Goal: Information Seeking & Learning: Find contact information

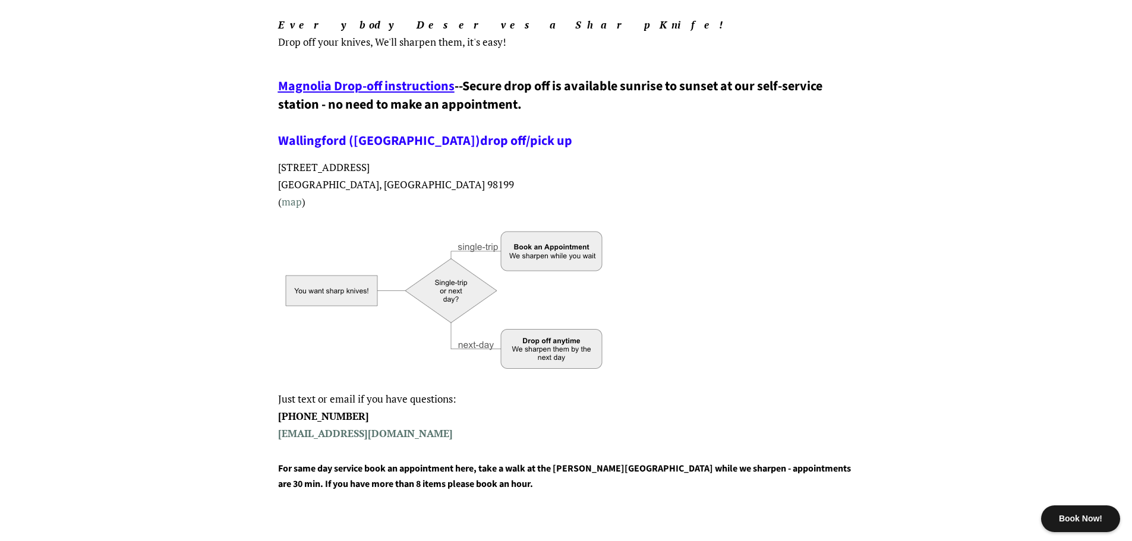
scroll to position [238, 0]
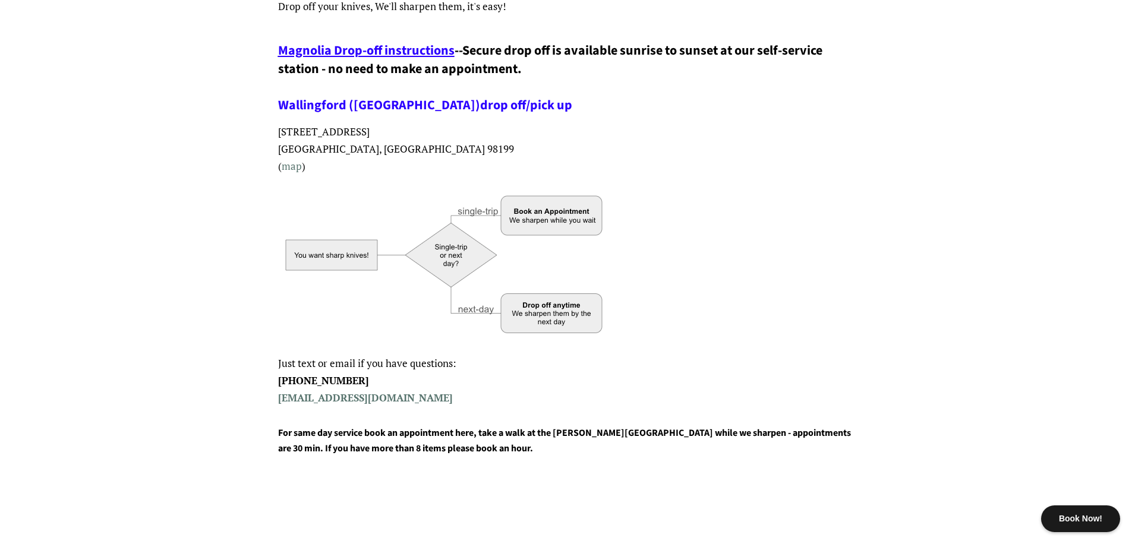
click at [341, 103] on link "Wallingford (Juisala)" at bounding box center [379, 105] width 202 height 19
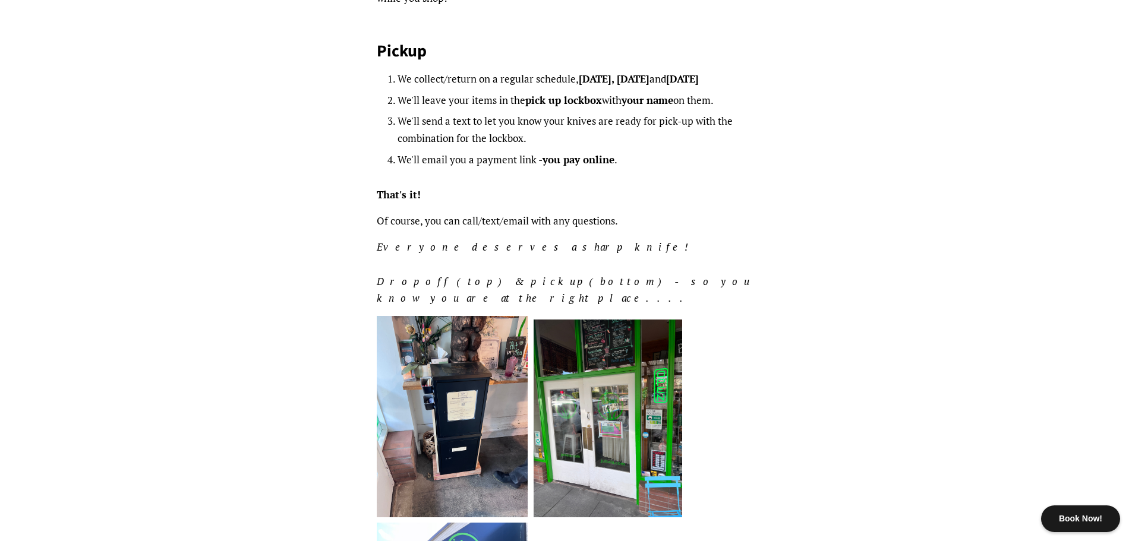
scroll to position [654, 0]
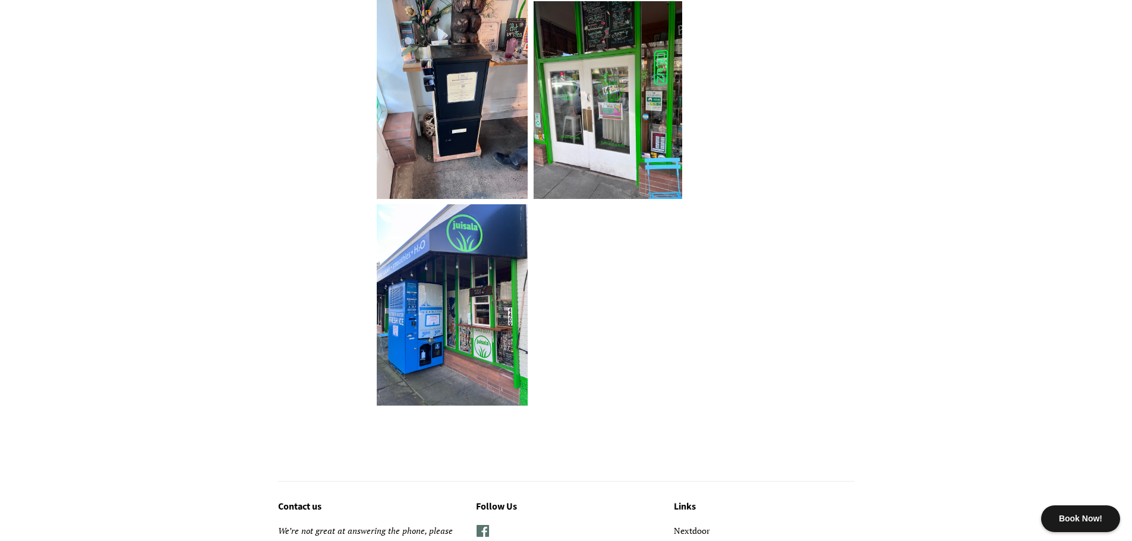
click at [469, 261] on img at bounding box center [452, 304] width 151 height 201
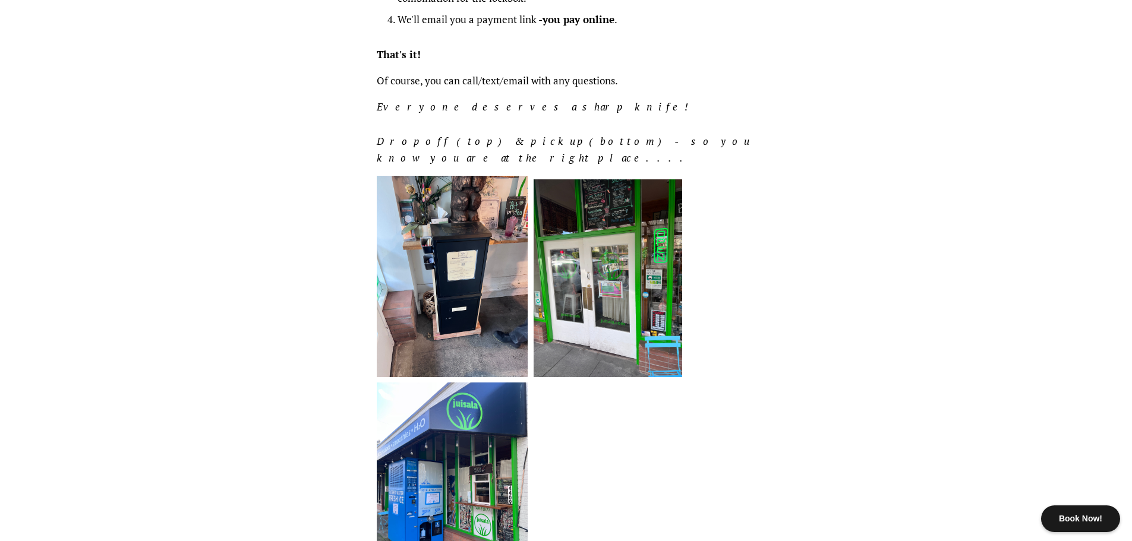
click at [419, 452] on img at bounding box center [452, 483] width 151 height 201
click at [420, 445] on img at bounding box center [452, 483] width 151 height 201
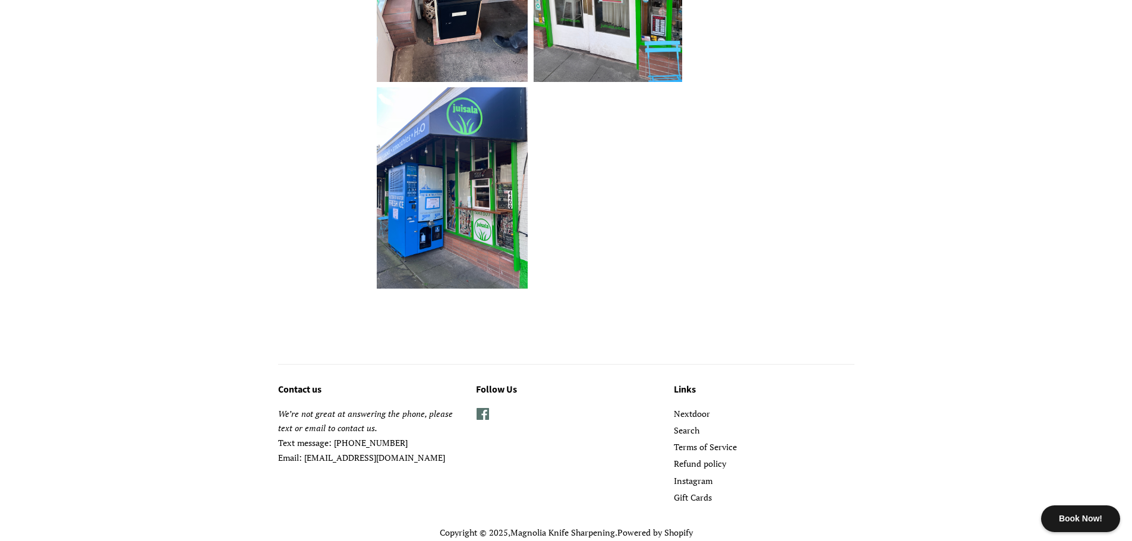
scroll to position [474, 0]
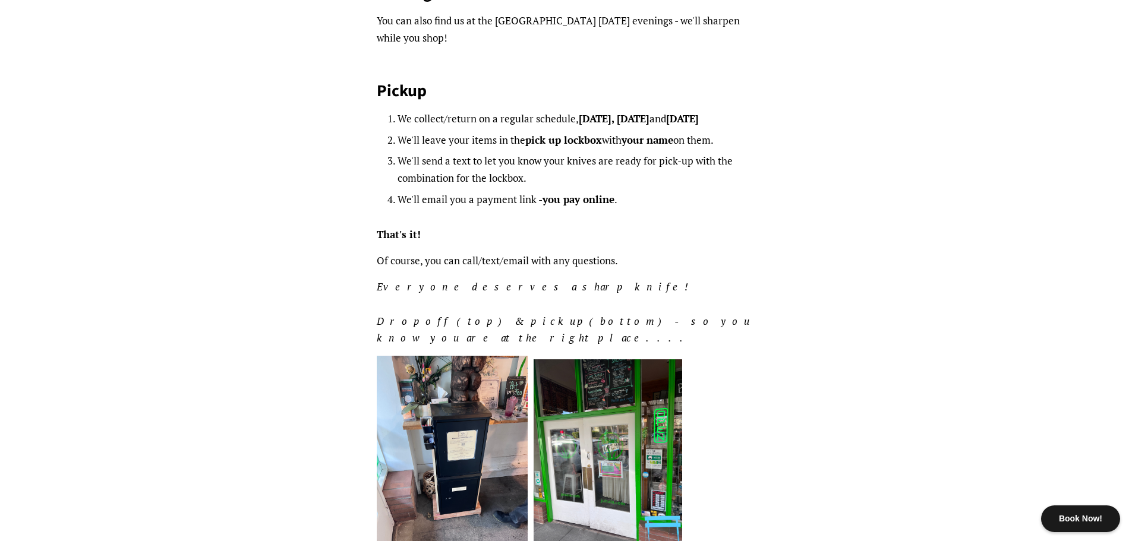
click at [459, 356] on img at bounding box center [452, 456] width 151 height 201
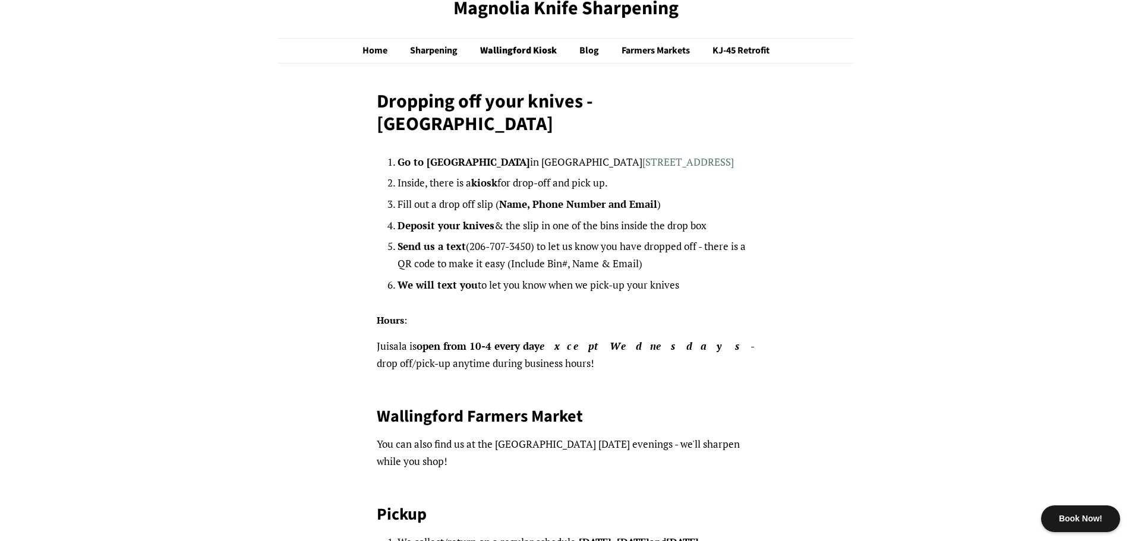
scroll to position [0, 0]
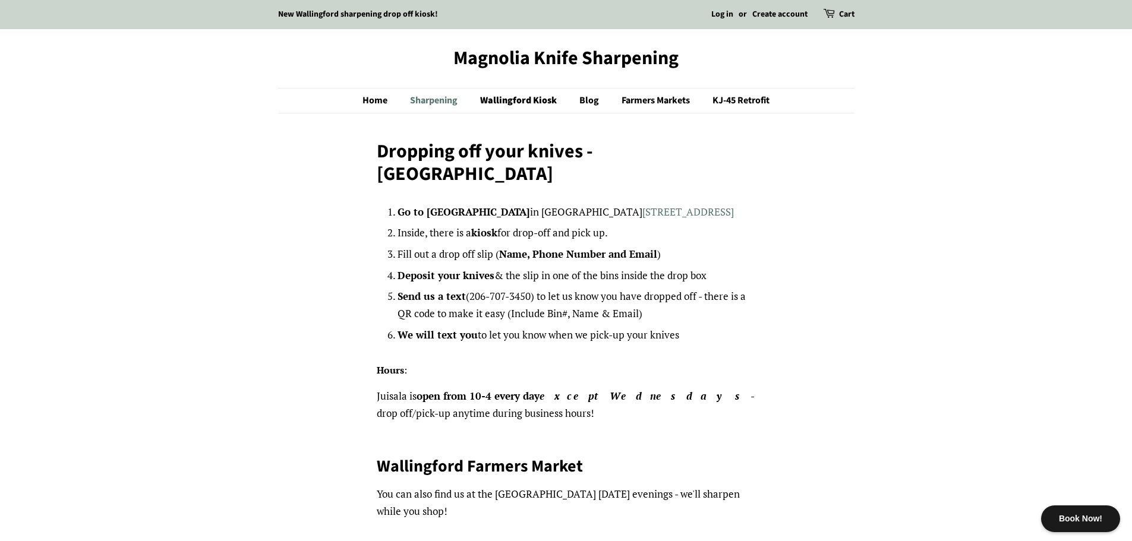
click at [450, 100] on link "Sharpening" at bounding box center [435, 101] width 68 height 24
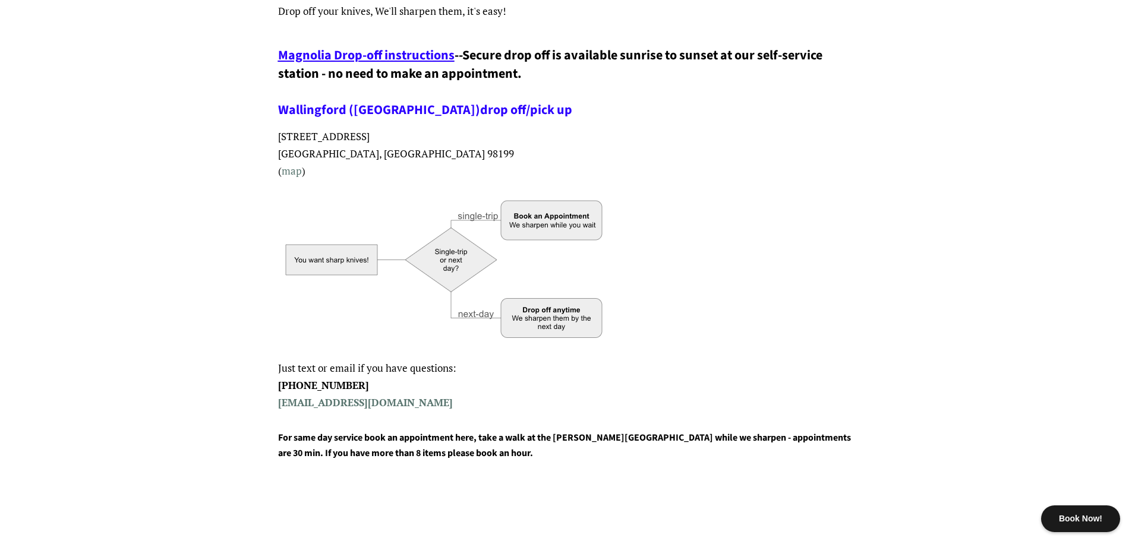
scroll to position [238, 0]
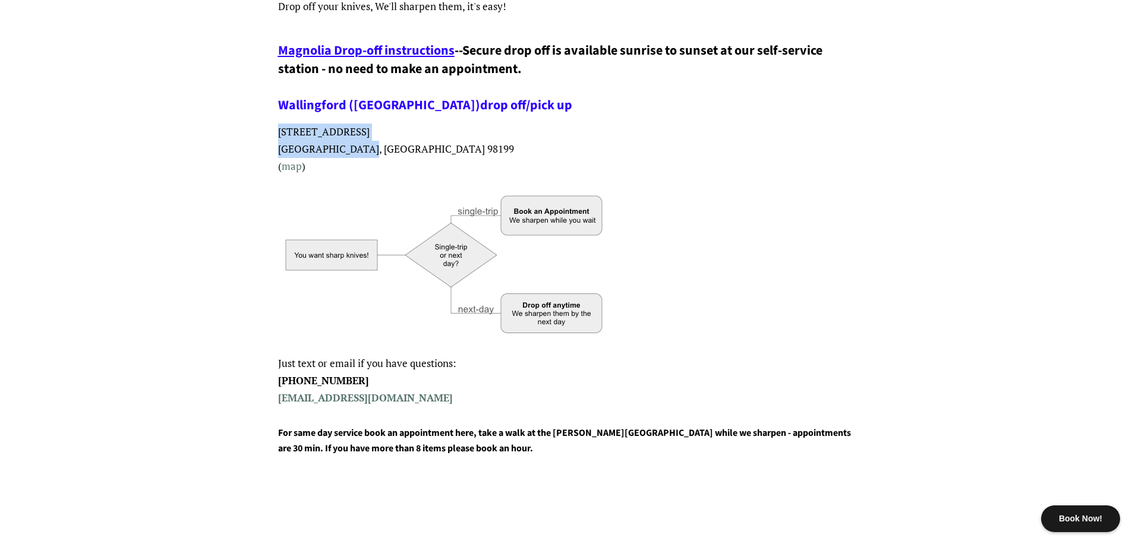
drag, startPoint x: 274, startPoint y: 131, endPoint x: 384, endPoint y: 144, distance: 111.2
